Goal: Check status: Check status

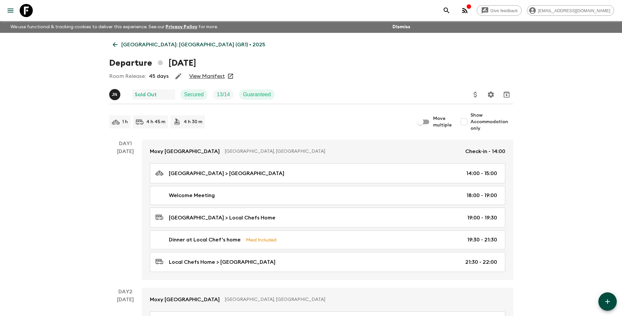
click at [130, 45] on p "[GEOGRAPHIC_DATA]: [GEOGRAPHIC_DATA] (GR1) • 2025" at bounding box center [193, 45] width 144 height 8
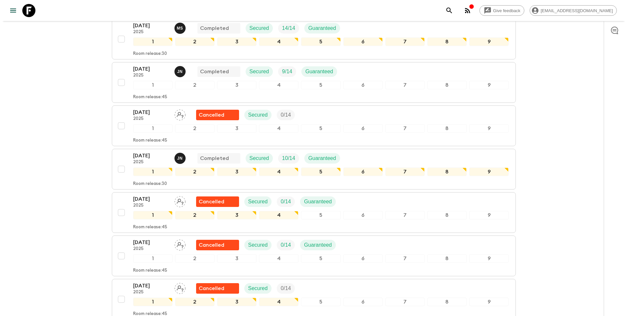
scroll to position [262, 0]
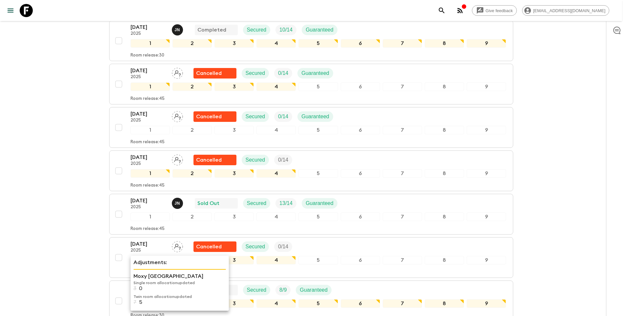
drag, startPoint x: 144, startPoint y: 287, endPoint x: 143, endPoint y: 271, distance: 16.4
click at [143, 271] on div "Adjustments: Moxy [GEOGRAPHIC_DATA] Single room allocation updated 3 0 Twin roo…" at bounding box center [168, 262] width 74 height 23
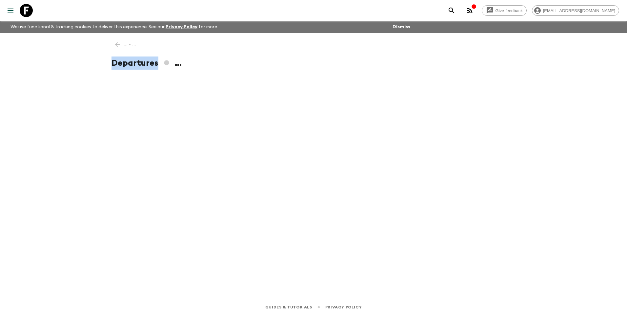
click at [143, 271] on div "... • ... Departures ..." at bounding box center [314, 156] width 420 height 247
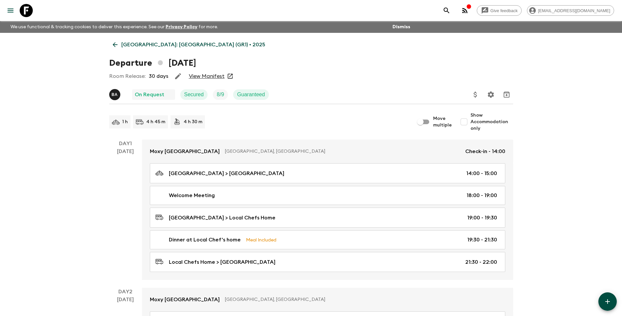
click at [204, 77] on link "View Manifest" at bounding box center [207, 76] width 36 height 7
click at [143, 41] on p "[GEOGRAPHIC_DATA]: [GEOGRAPHIC_DATA] (GR1) • 2025" at bounding box center [193, 45] width 144 height 8
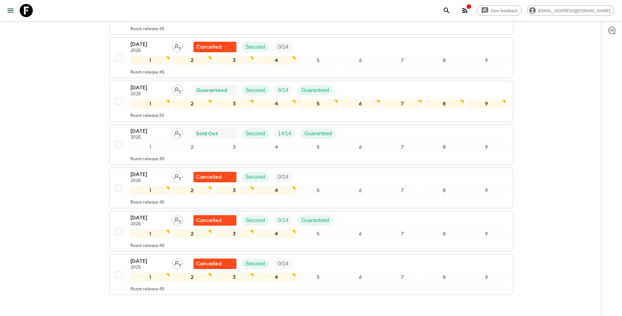
scroll to position [525, 0]
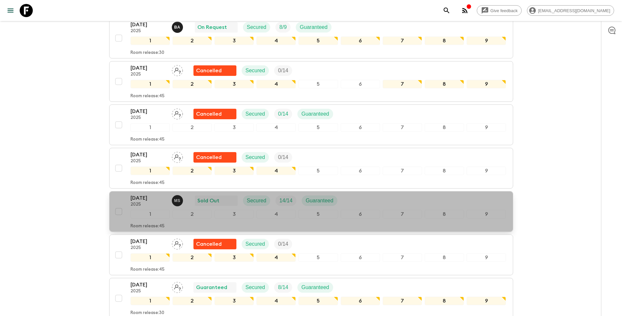
click at [147, 194] on p "[DATE]" at bounding box center [149, 198] width 36 height 8
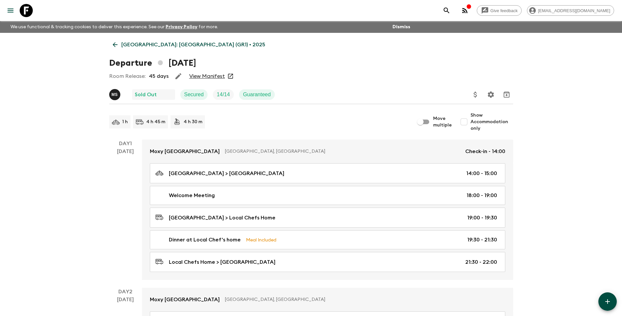
click at [213, 77] on link "View Manifest" at bounding box center [207, 76] width 36 height 7
